Goal: Information Seeking & Learning: Learn about a topic

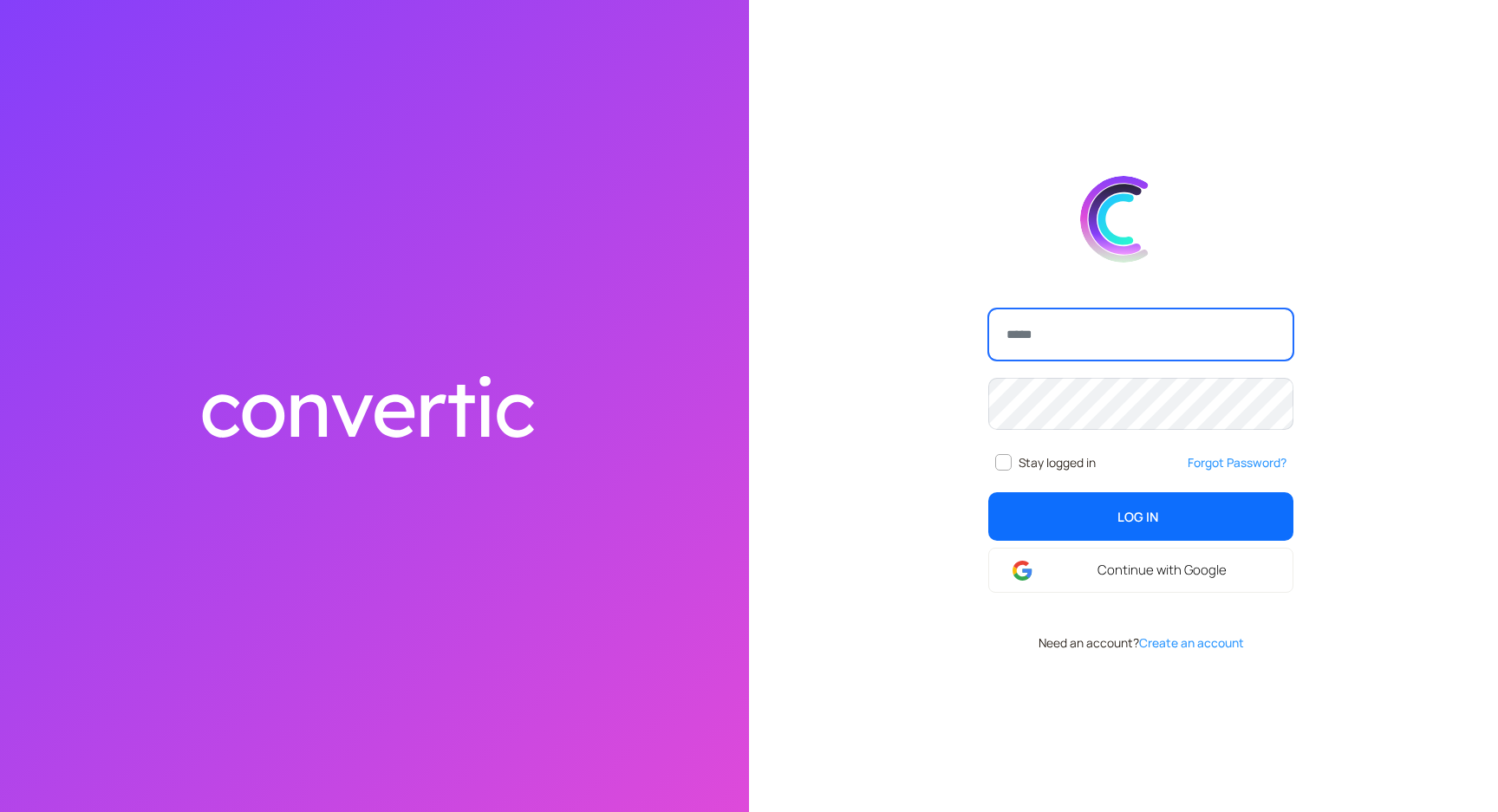
click at [1033, 333] on input "email" at bounding box center [1141, 334] width 305 height 52
type input "**********"
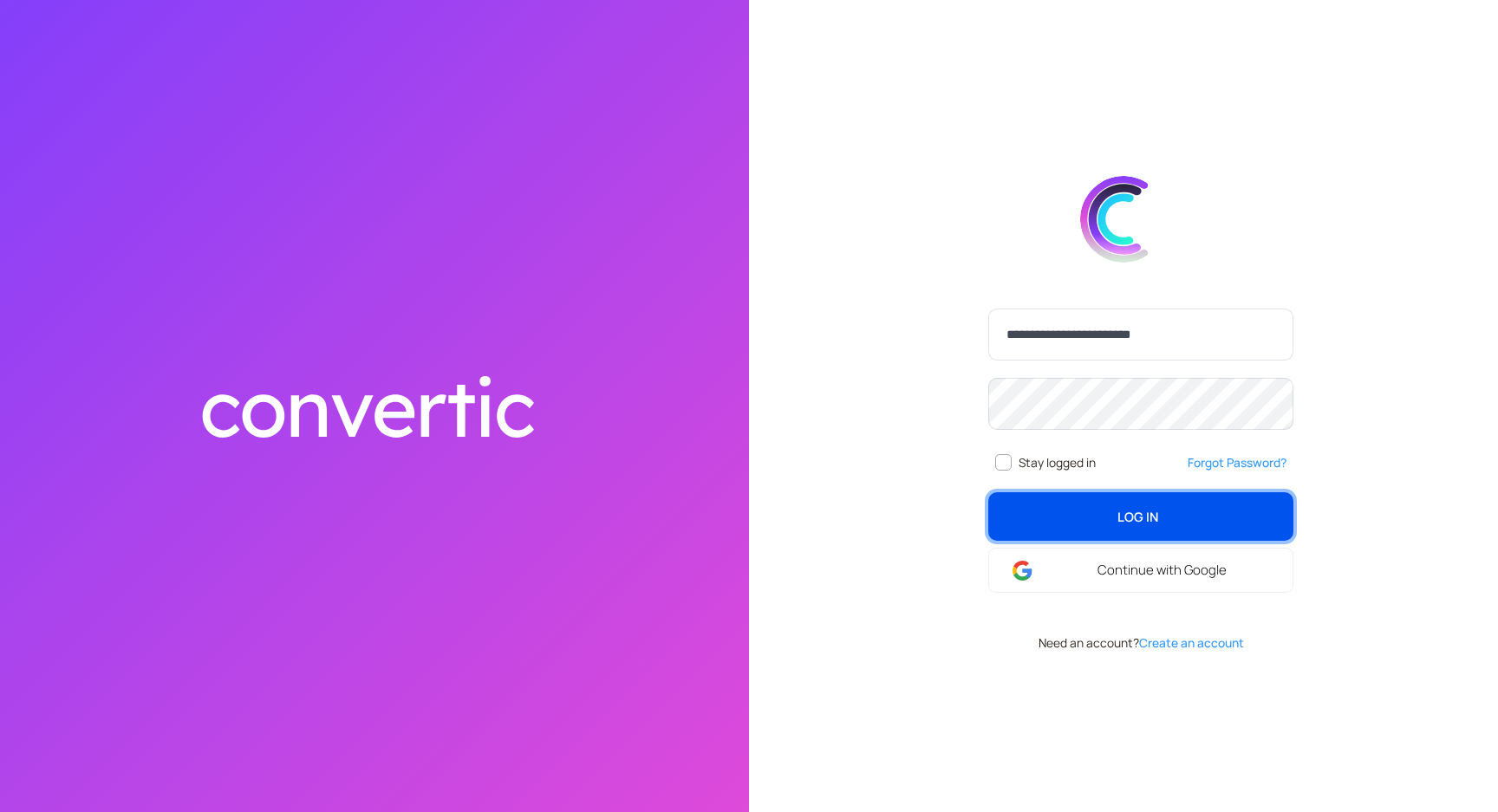
click at [1137, 511] on span "Log In" at bounding box center [1138, 516] width 40 height 19
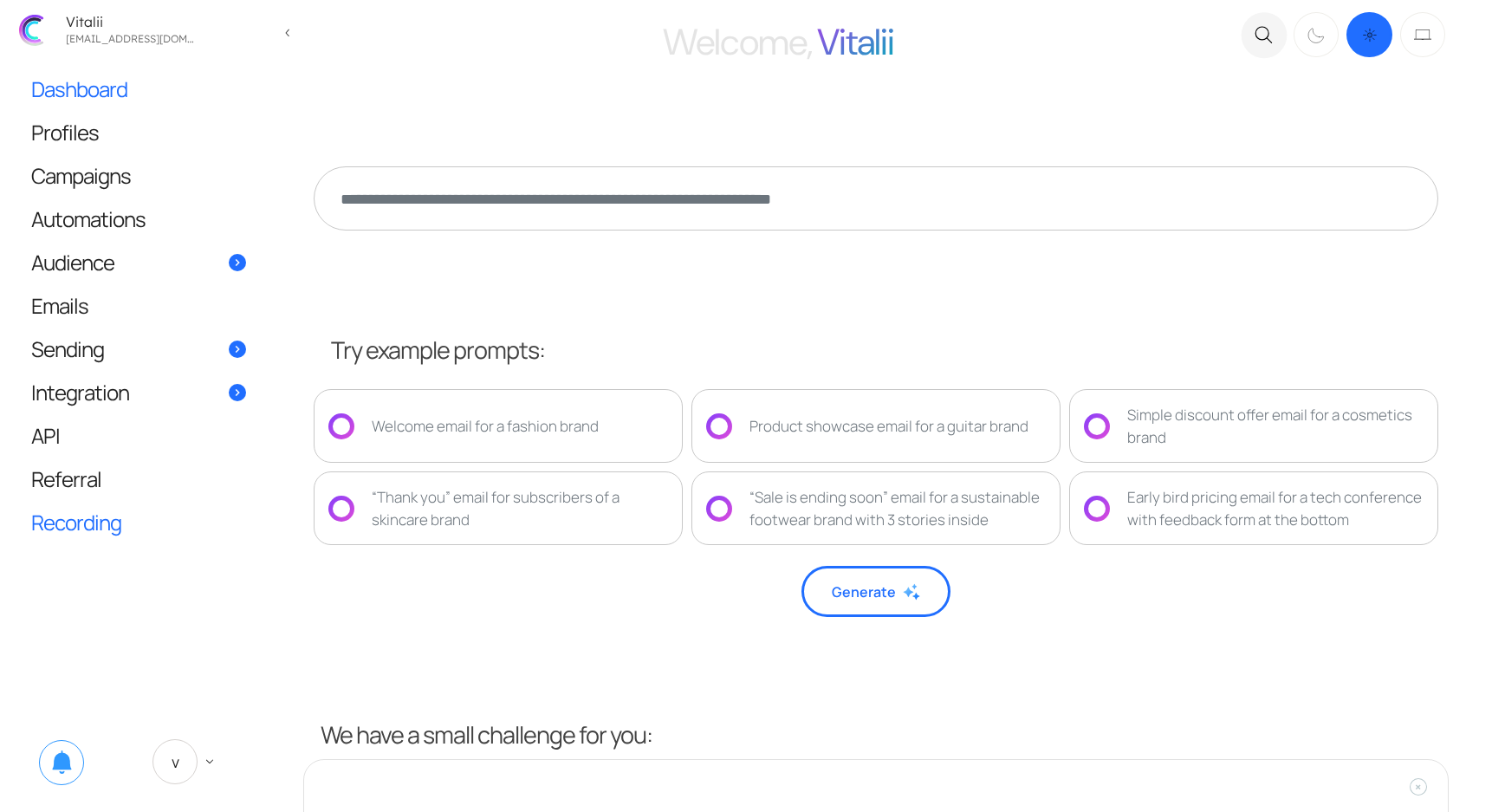
click at [71, 524] on span "Recording" at bounding box center [76, 522] width 90 height 18
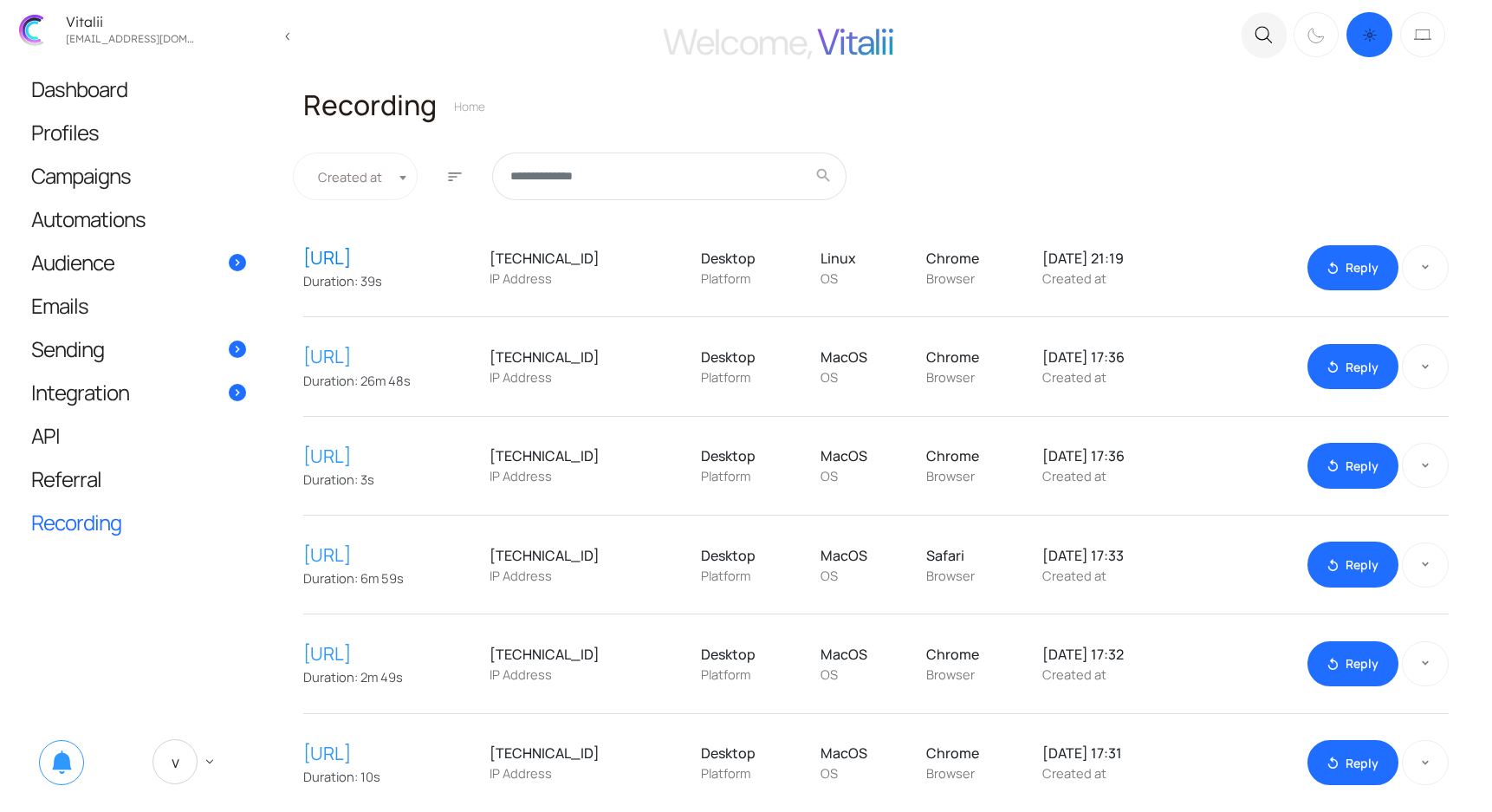
click at [376, 259] on link "[URL]" at bounding box center [391, 257] width 177 height 27
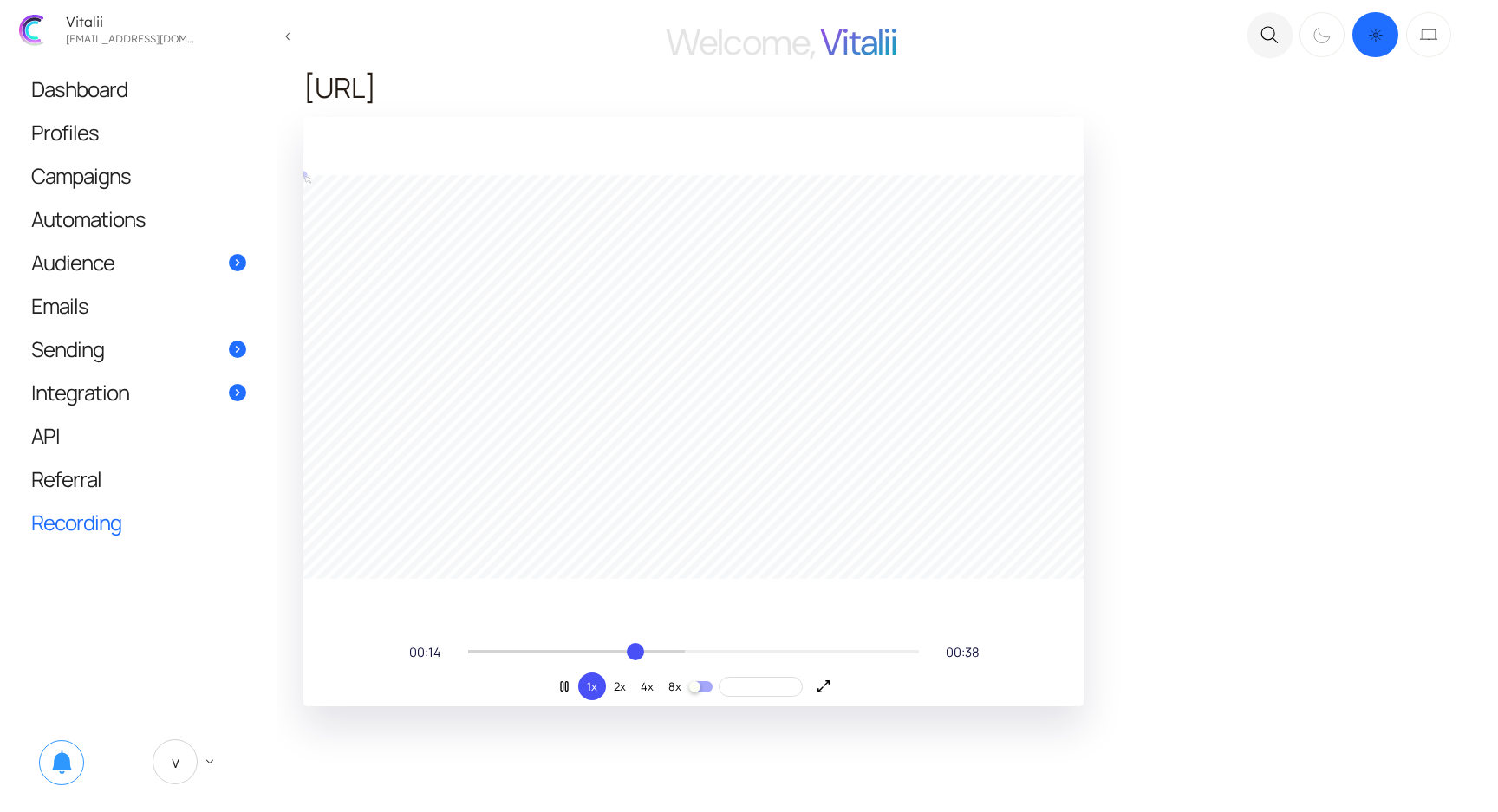
click at [663, 654] on div at bounding box center [693, 651] width 450 height 10
click at [750, 655] on div at bounding box center [693, 651] width 450 height 10
click at [296, 31] on main "Welcome, Vitalii close .c{fill:none;stroke:#000000;stroke-linecap:round;stroke-…" at bounding box center [749, 406] width 1498 height 812
click at [285, 29] on icon at bounding box center [296, 37] width 23 height 15
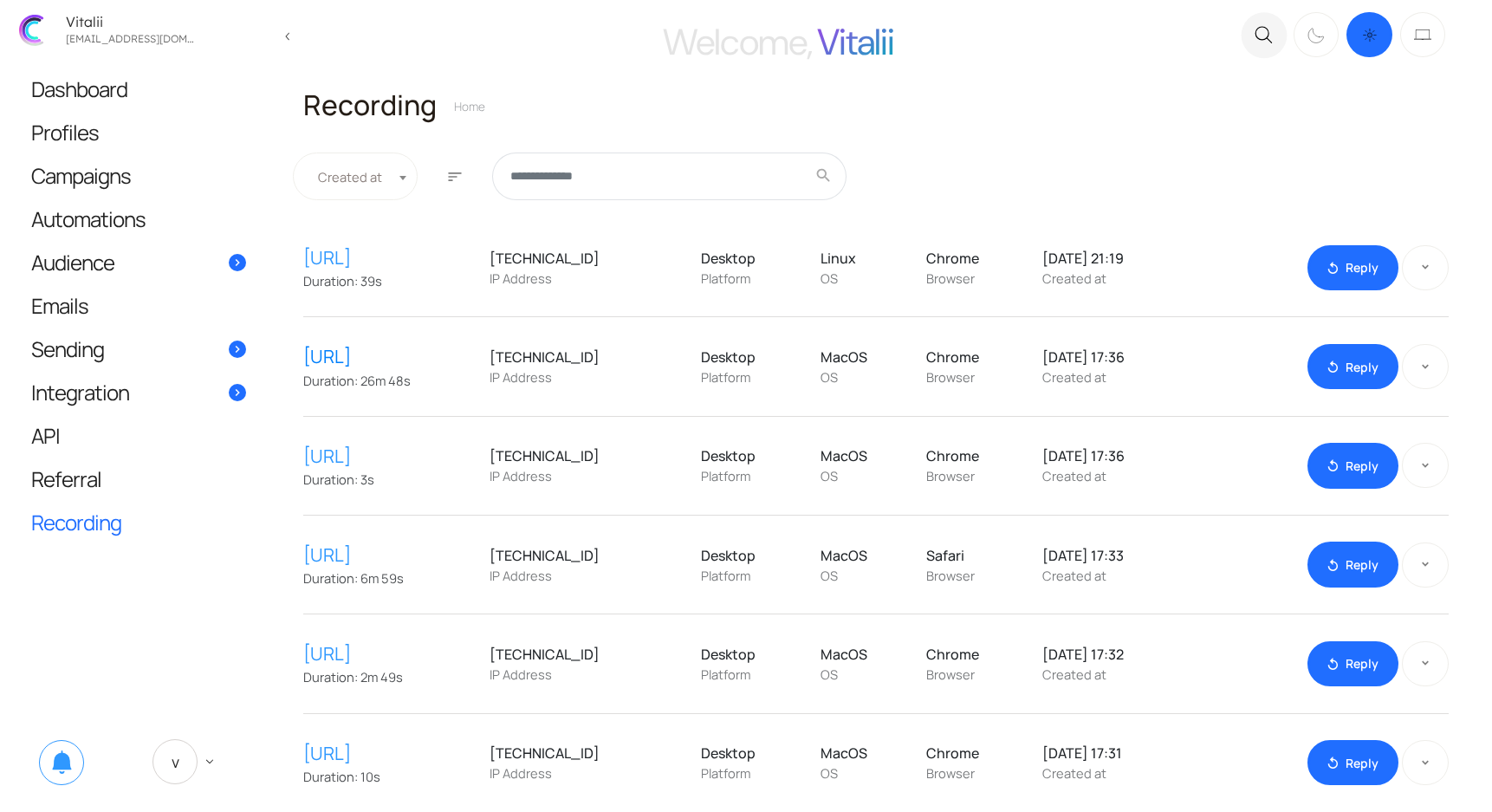
click at [426, 362] on link "[URL]" at bounding box center [391, 355] width 177 height 27
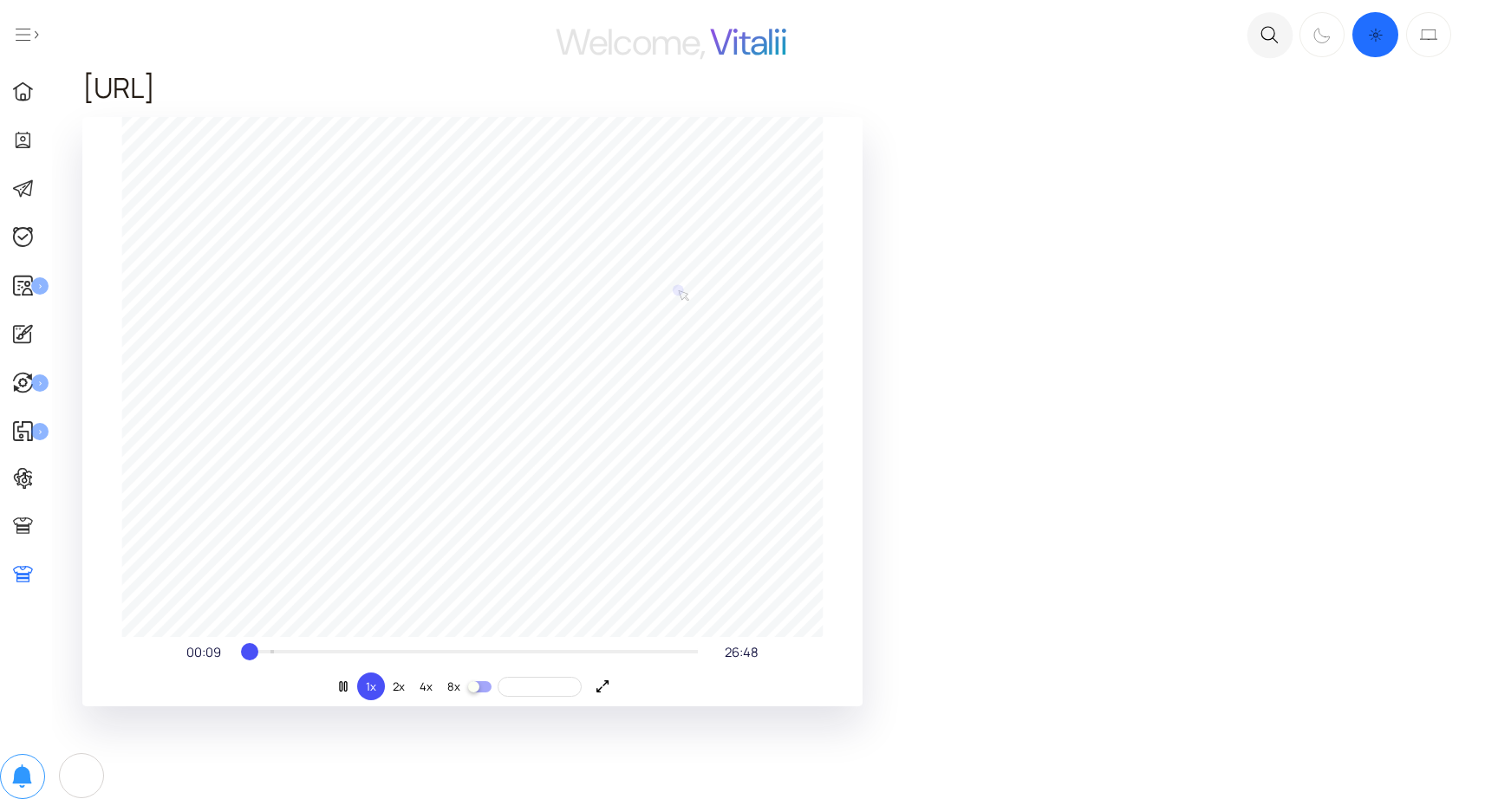
click at [267, 651] on div at bounding box center [472, 651] width 450 height 10
click at [315, 651] on div at bounding box center [472, 651] width 450 height 10
click at [342, 651] on div at bounding box center [472, 651] width 450 height 10
click at [403, 650] on div at bounding box center [472, 651] width 450 height 10
click at [481, 648] on div at bounding box center [472, 651] width 450 height 10
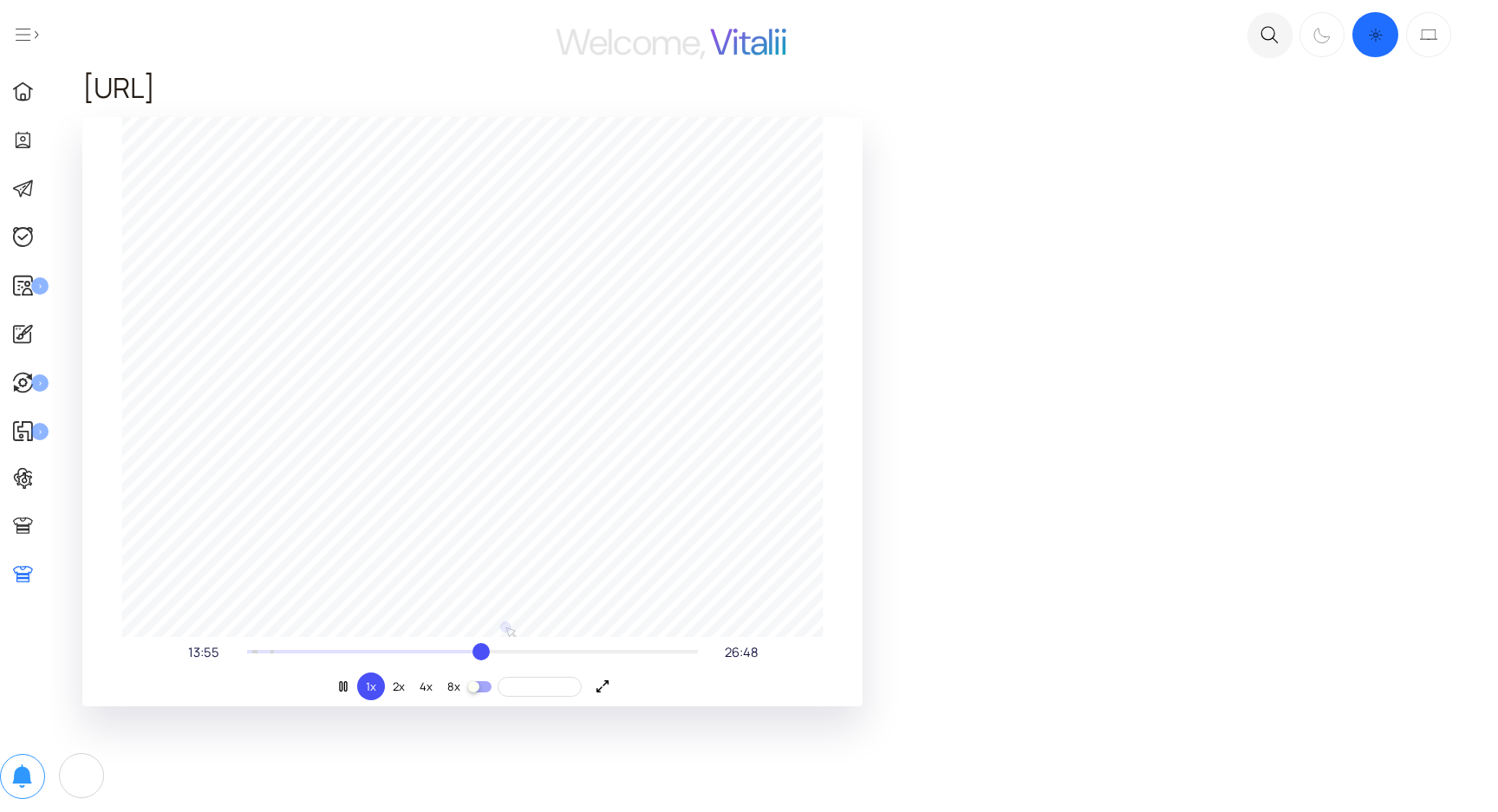
click at [531, 648] on div at bounding box center [472, 651] width 450 height 10
click at [599, 646] on div "16:55 26:48" at bounding box center [471, 651] width 624 height 19
click at [630, 650] on div at bounding box center [472, 651] width 450 height 10
drag, startPoint x: 434, startPoint y: 641, endPoint x: 221, endPoint y: 642, distance: 213.0
click at [221, 642] on div "22:49 26:48" at bounding box center [471, 651] width 624 height 19
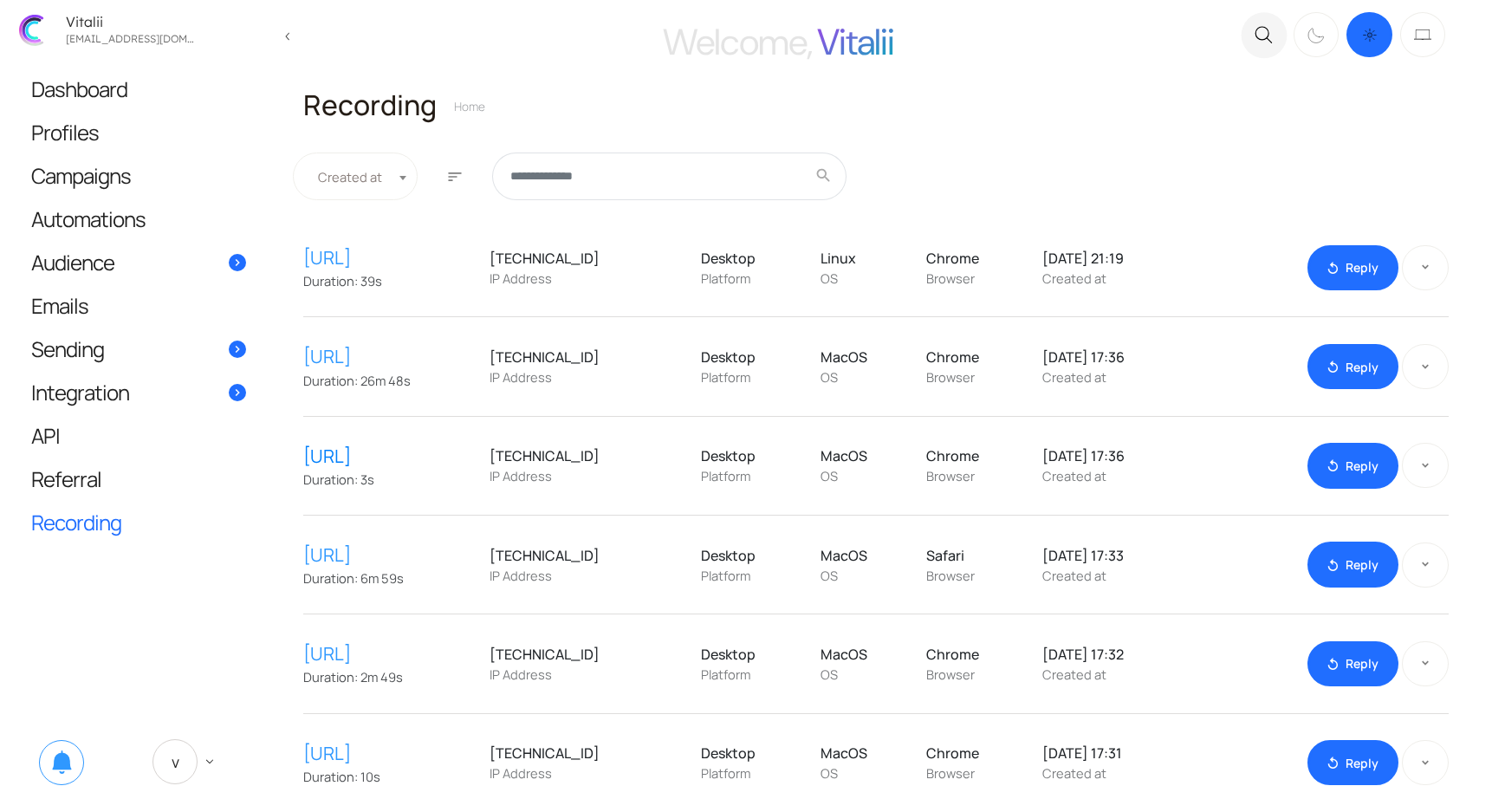
click at [407, 452] on link "[URL]" at bounding box center [391, 456] width 177 height 27
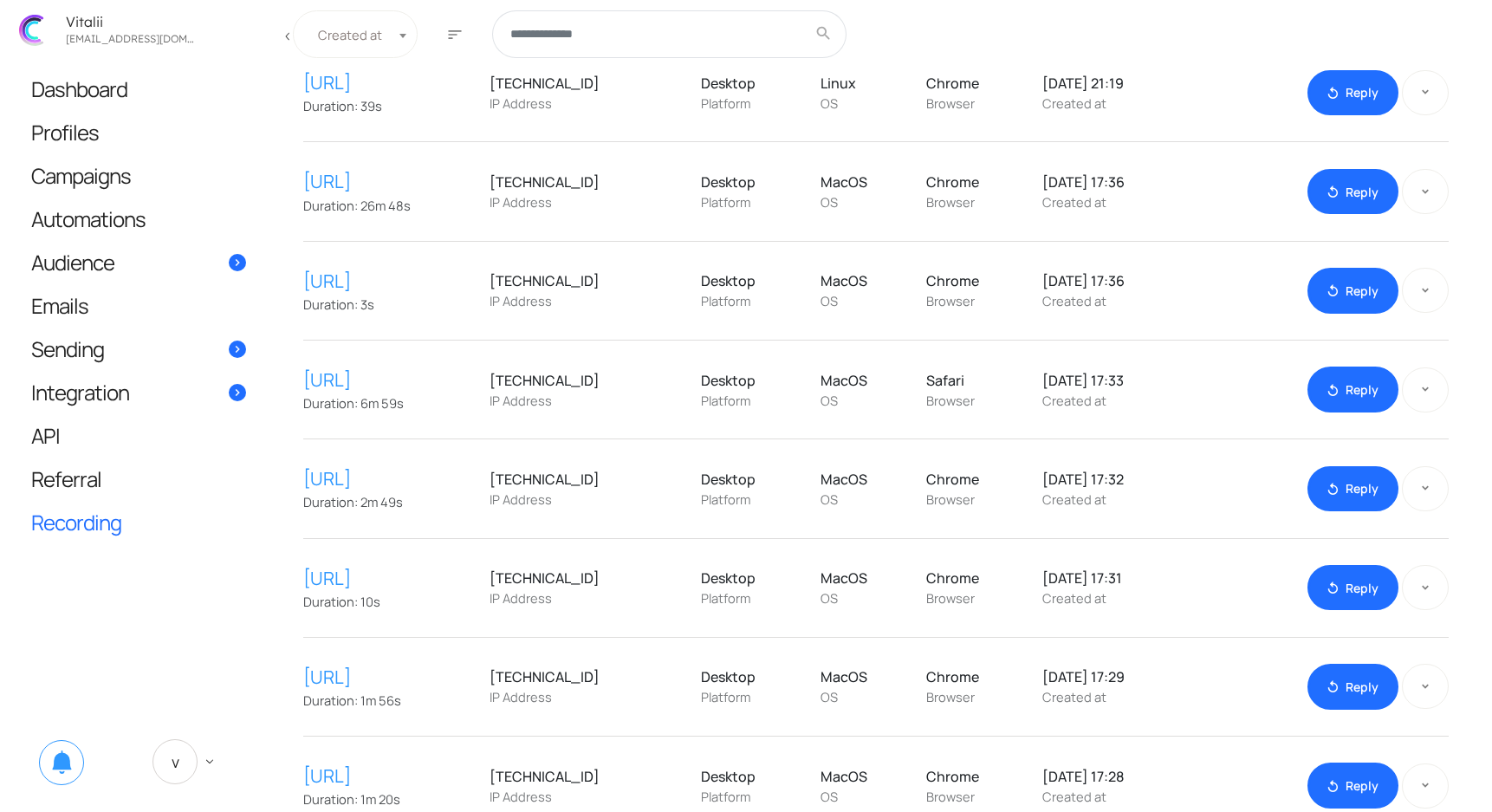
scroll to position [176, 0]
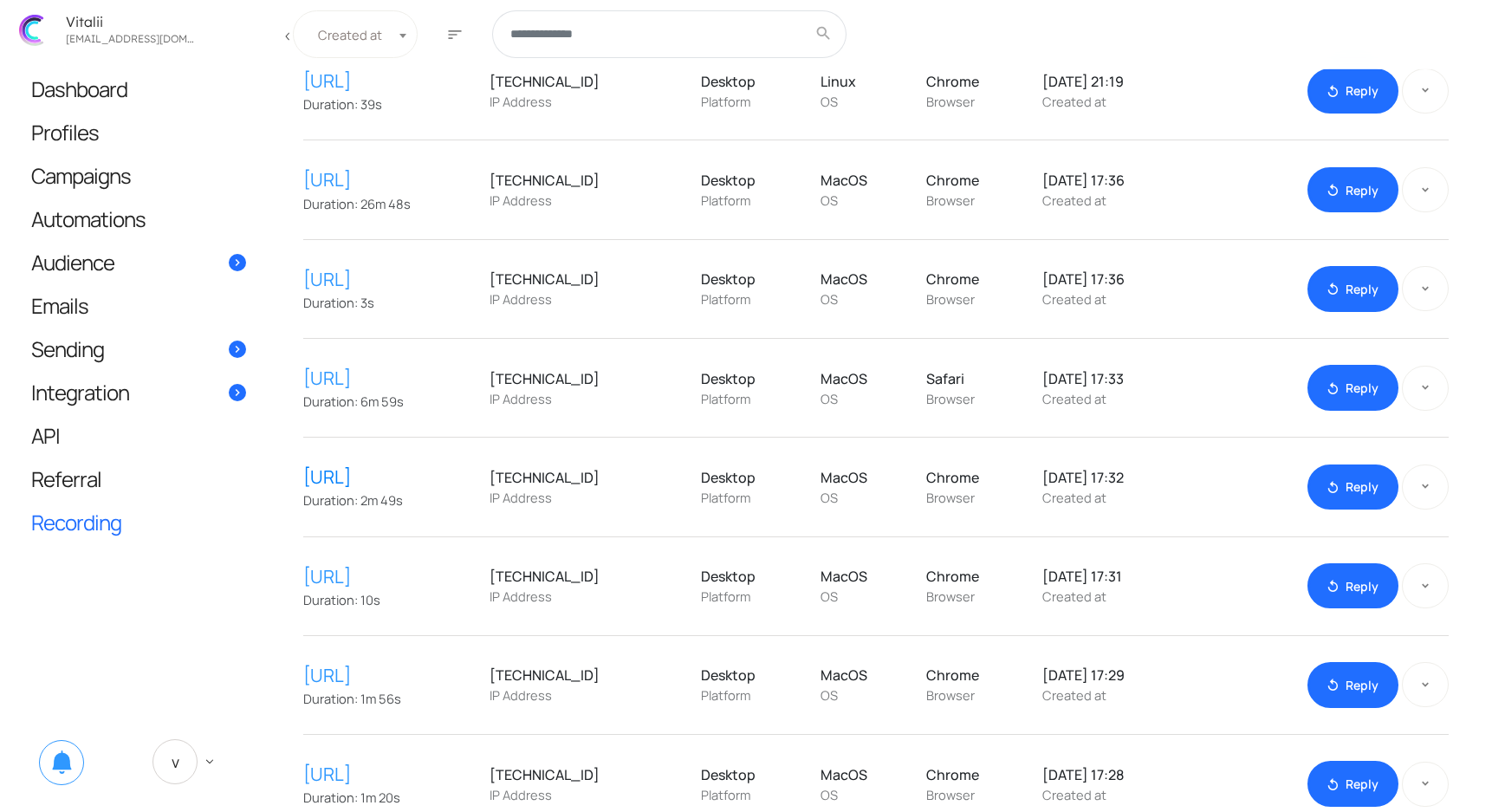
click at [429, 478] on link "[URL]" at bounding box center [391, 477] width 177 height 27
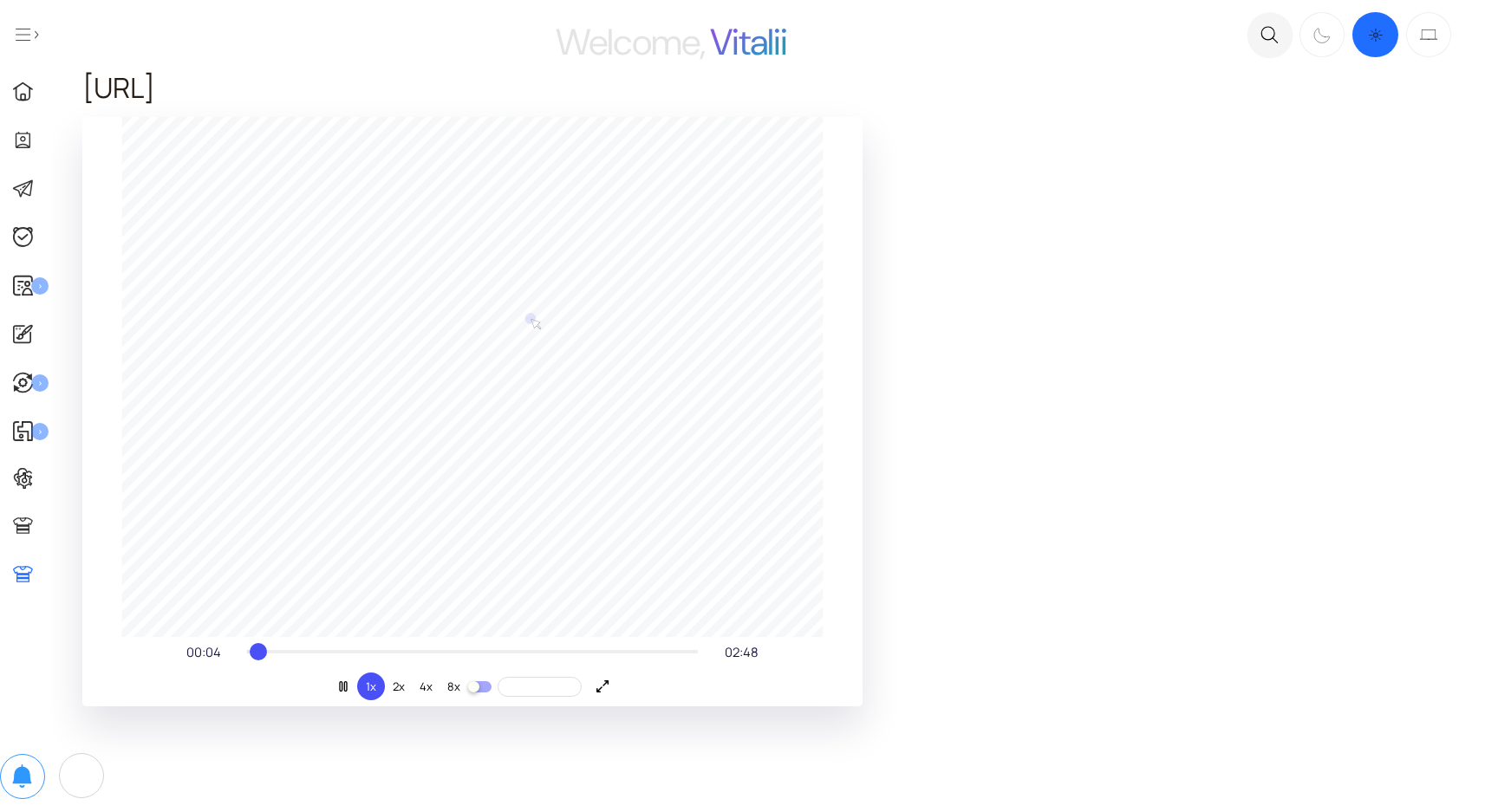
click at [324, 652] on div at bounding box center [472, 651] width 450 height 10
click at [402, 651] on div at bounding box center [472, 651] width 450 height 10
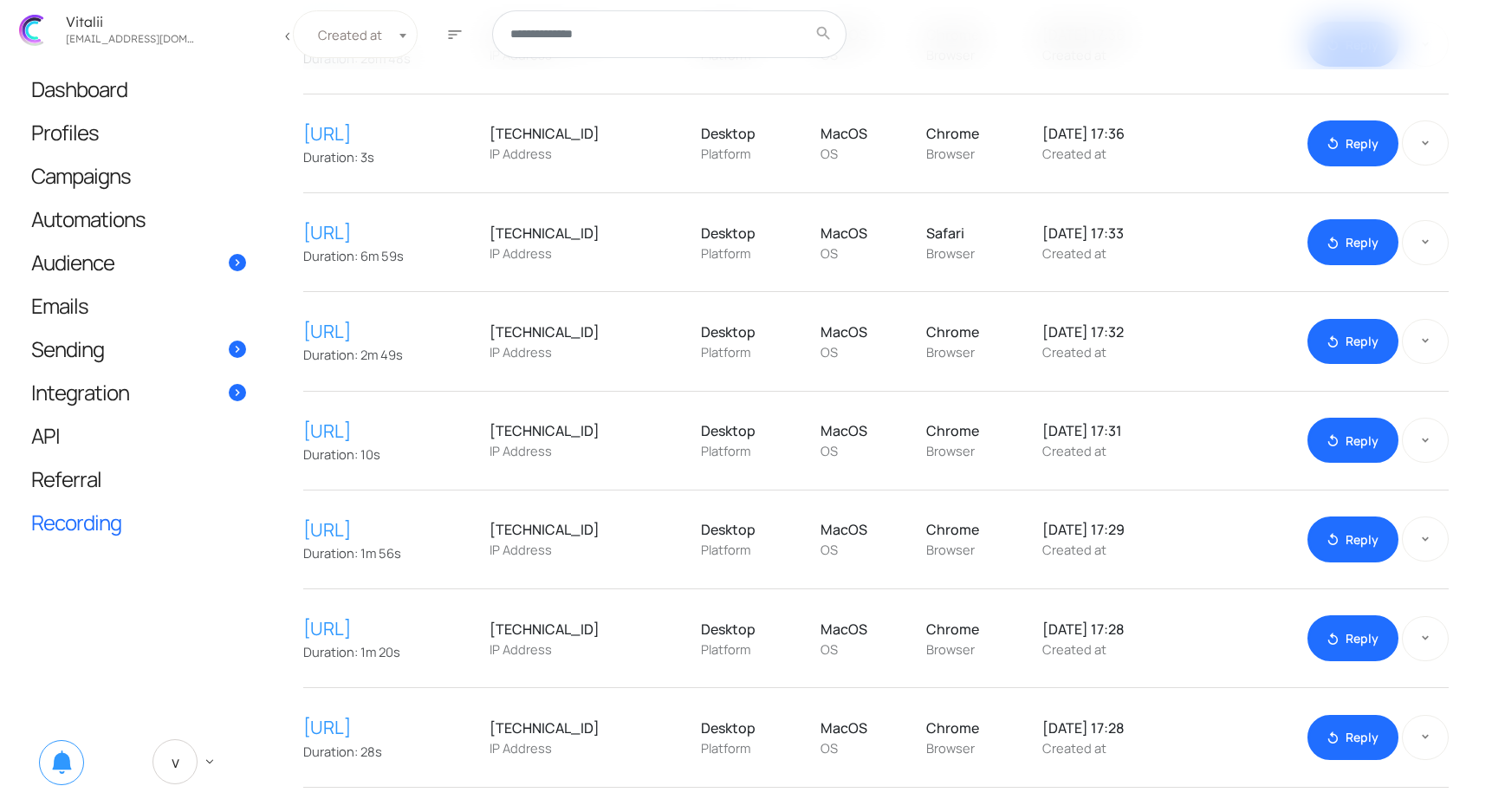
scroll to position [397, 0]
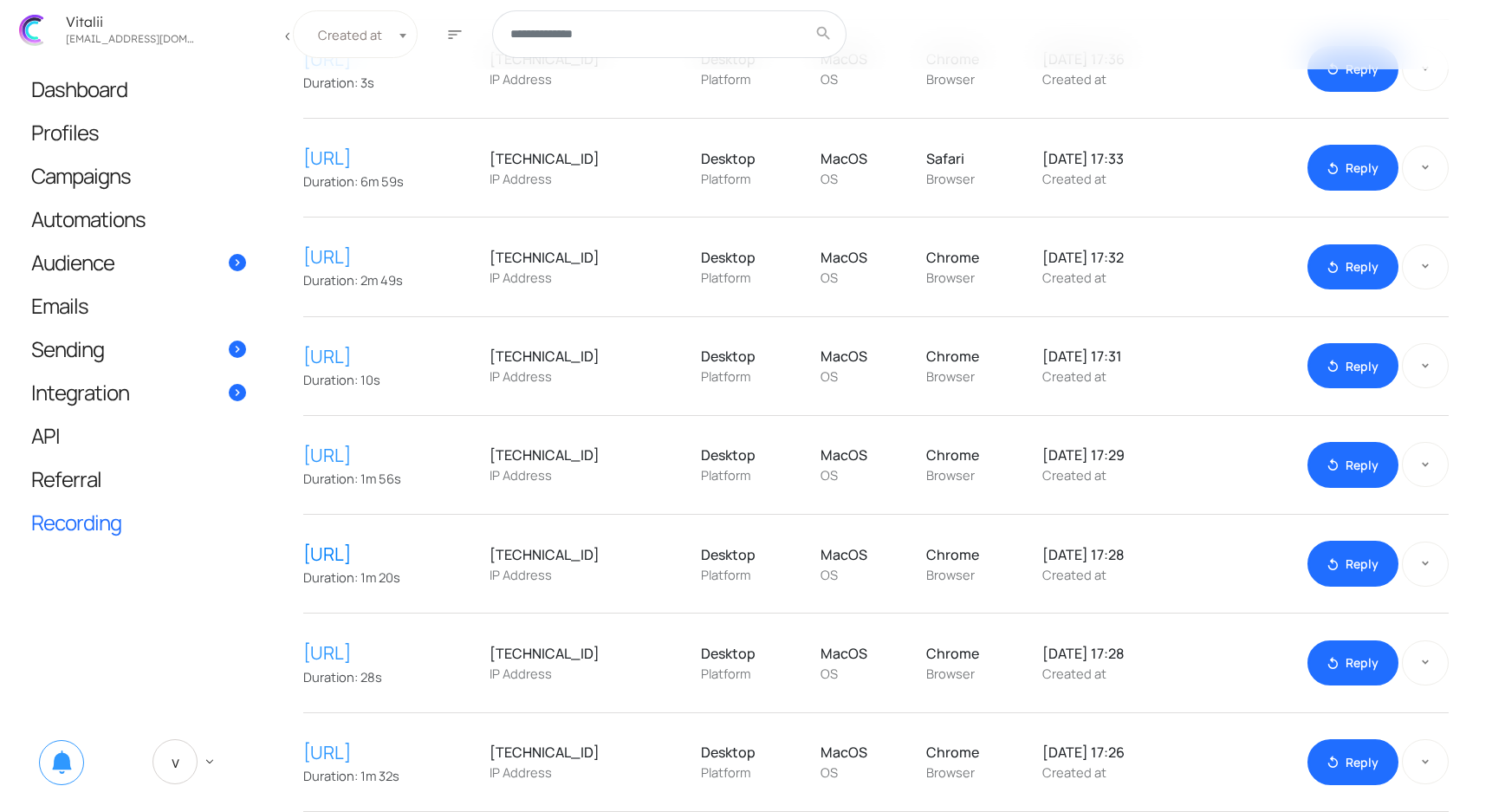
click at [423, 550] on link "[URL]" at bounding box center [391, 554] width 177 height 27
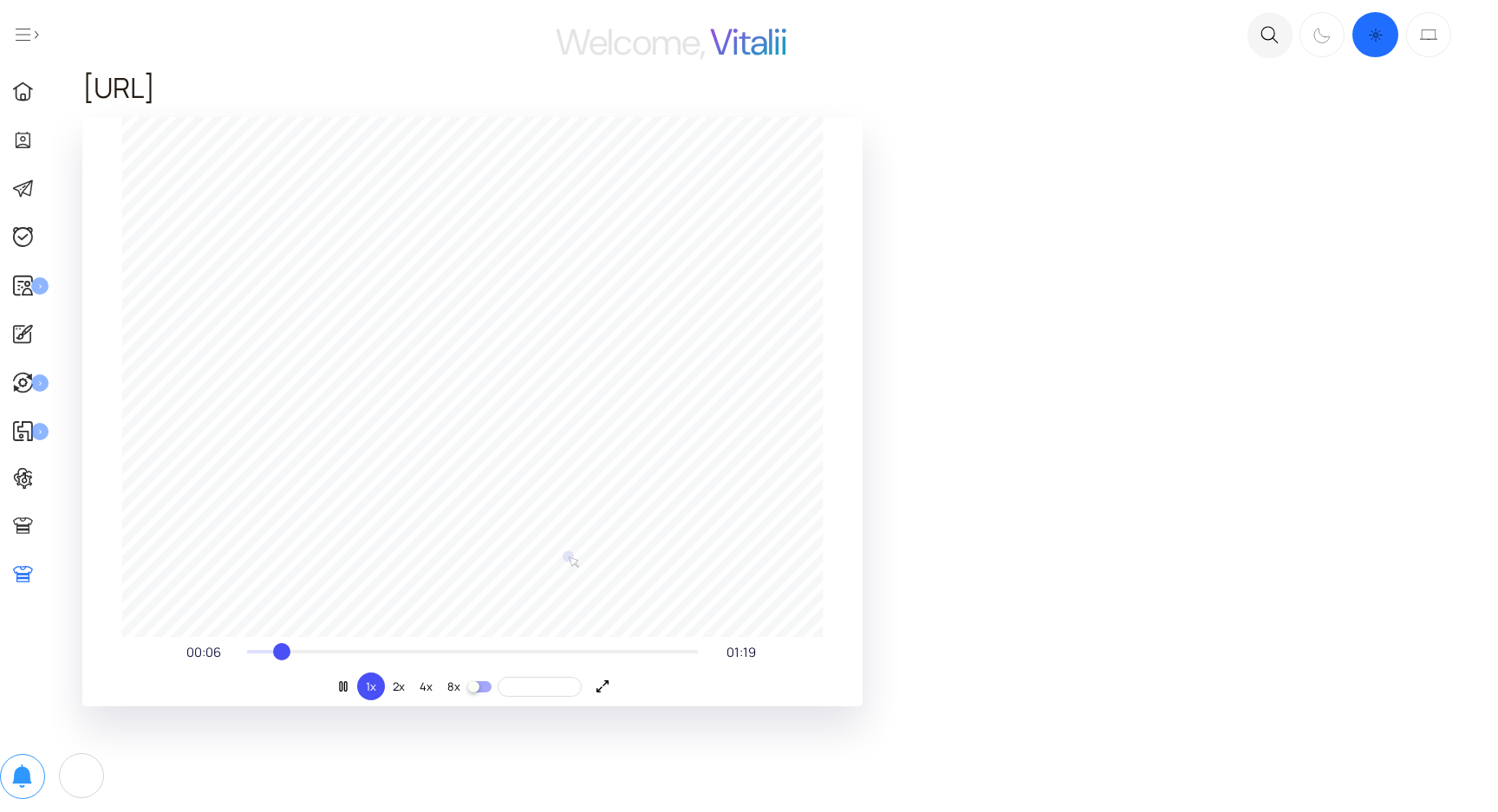
click at [352, 648] on div at bounding box center [472, 651] width 450 height 10
click at [442, 653] on div at bounding box center [472, 651] width 450 height 10
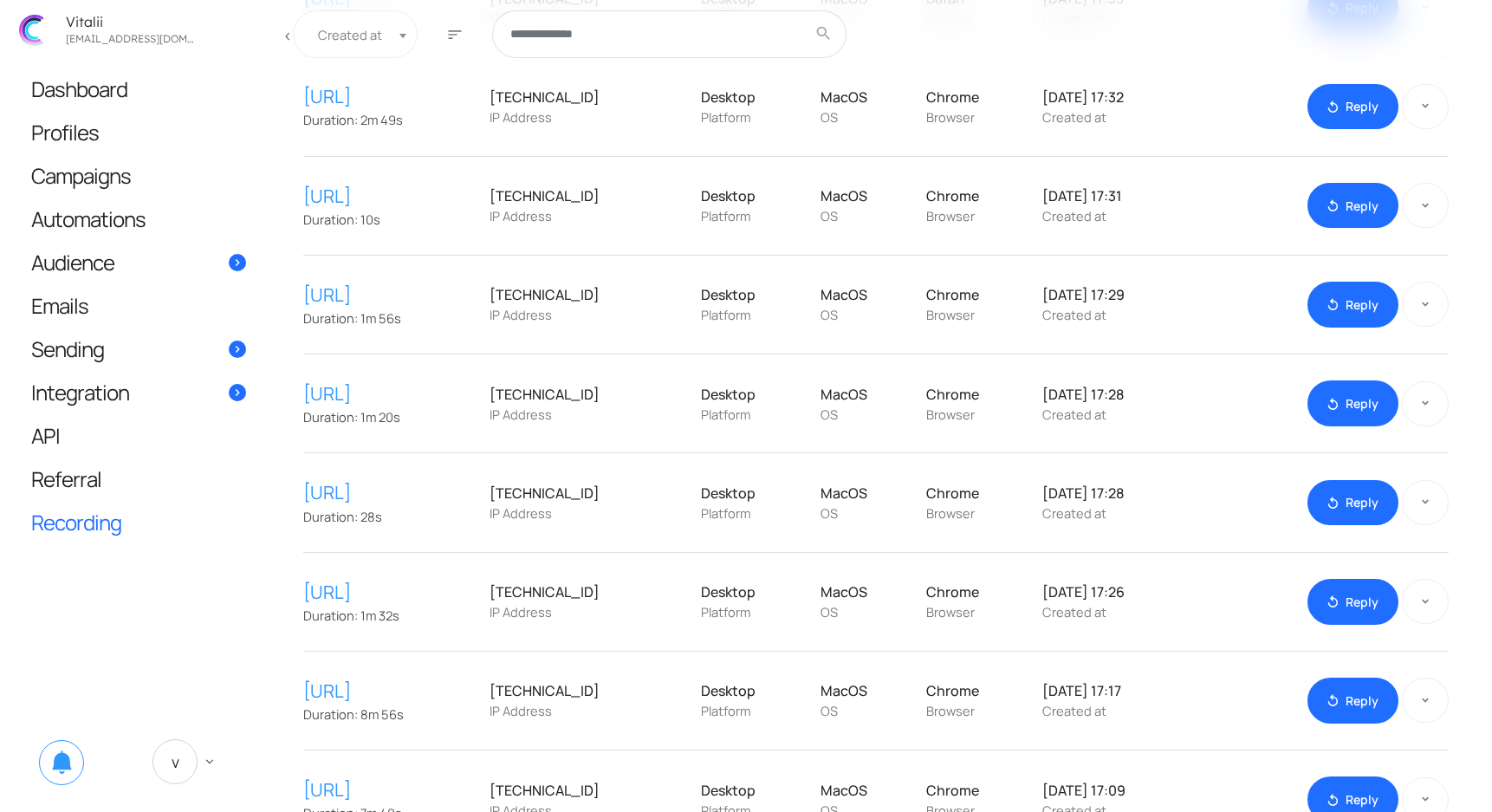
scroll to position [978, 0]
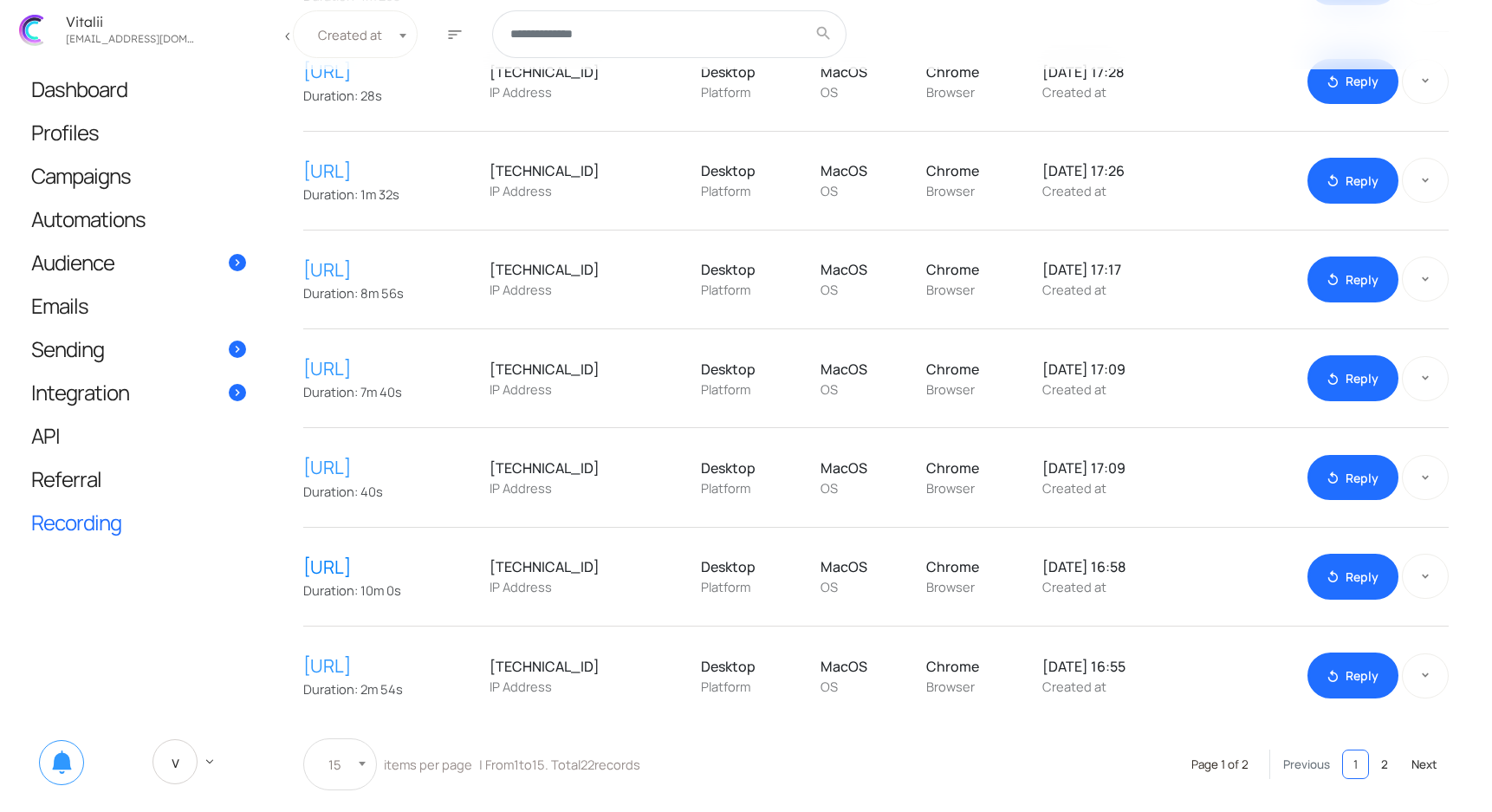
click at [396, 559] on link "[URL]" at bounding box center [391, 567] width 177 height 27
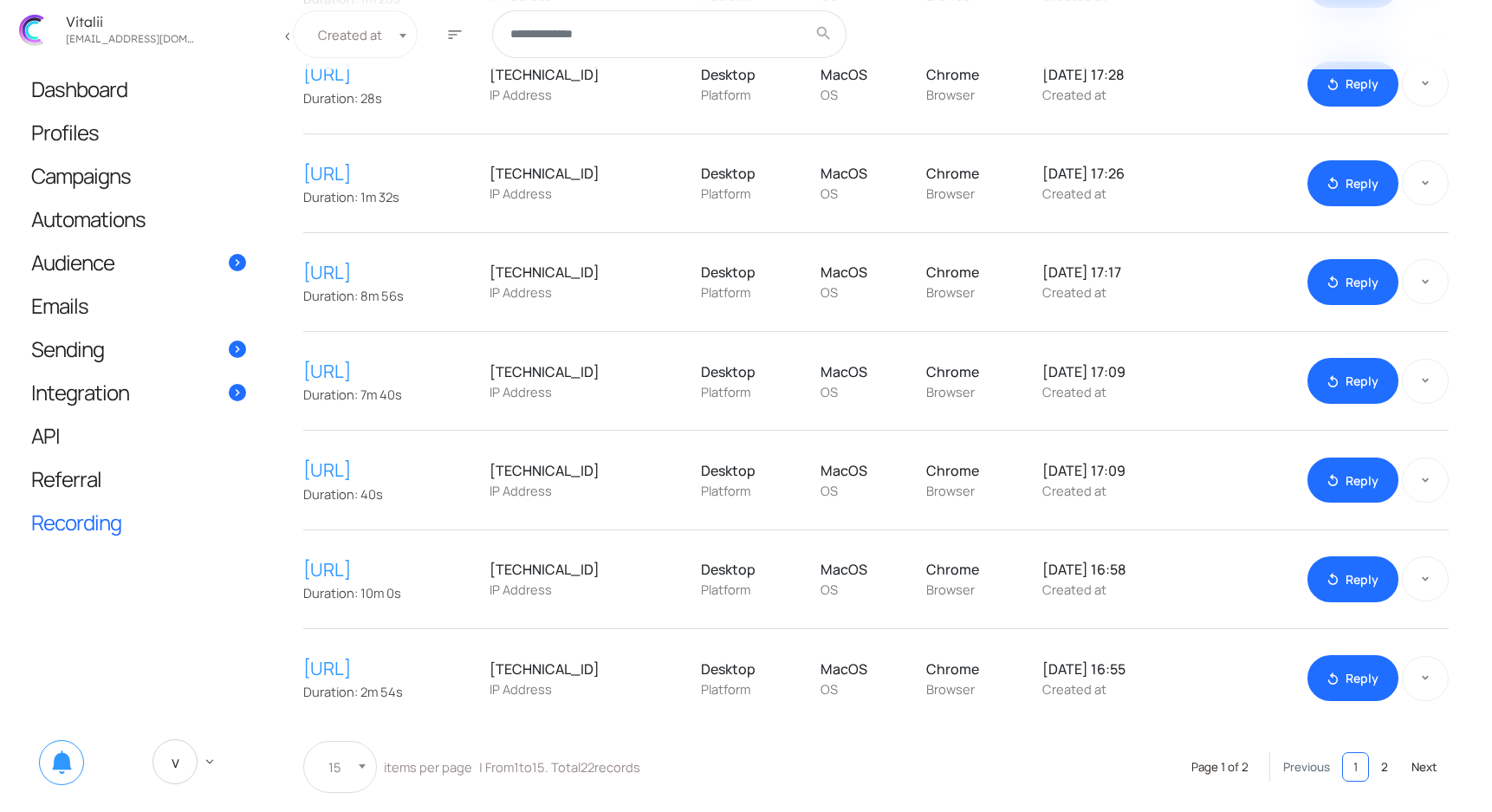
scroll to position [978, 0]
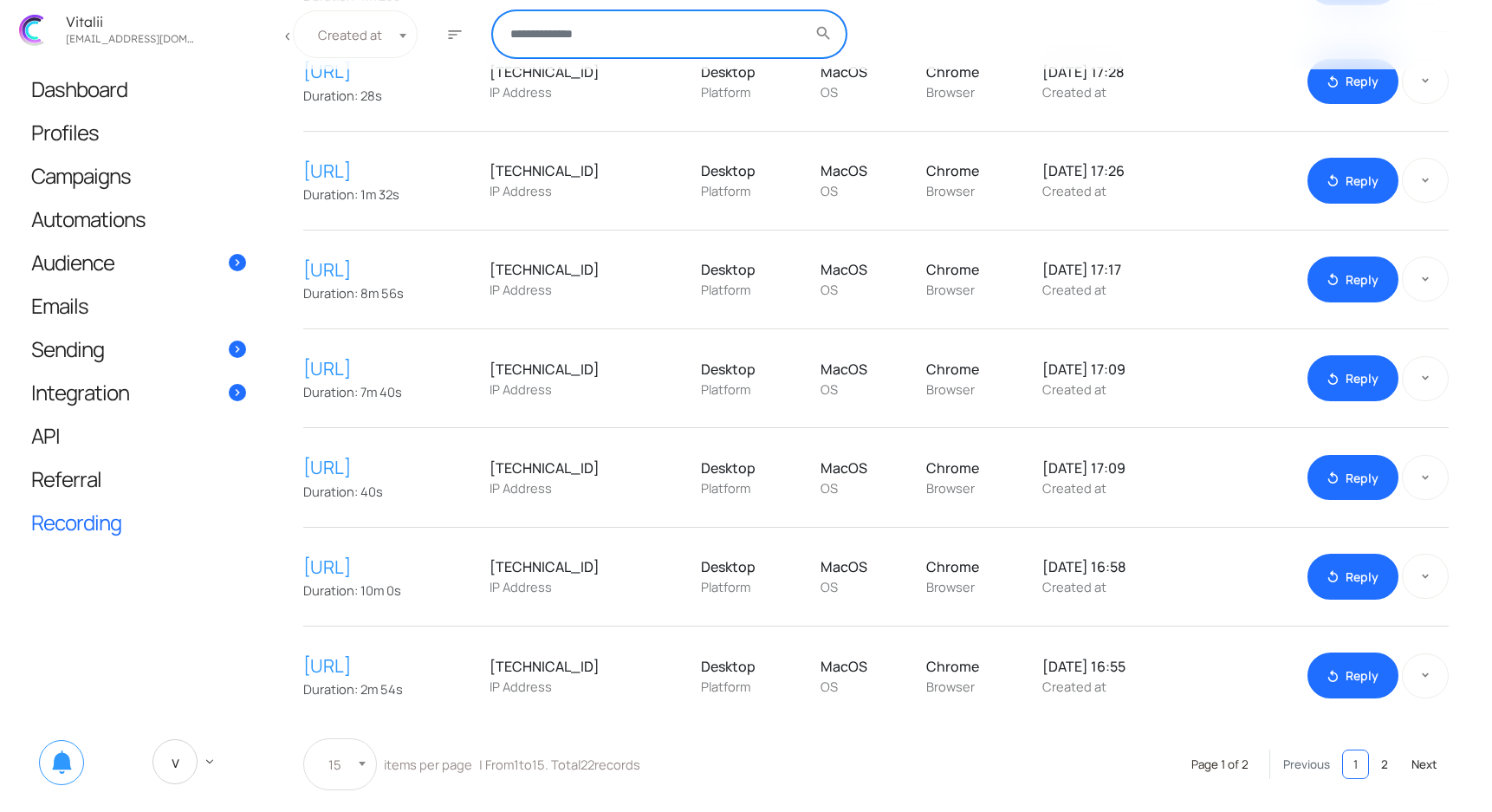
click at [675, 17] on input "text" at bounding box center [670, 35] width 355 height 48
